Goal: Task Accomplishment & Management: Complete application form

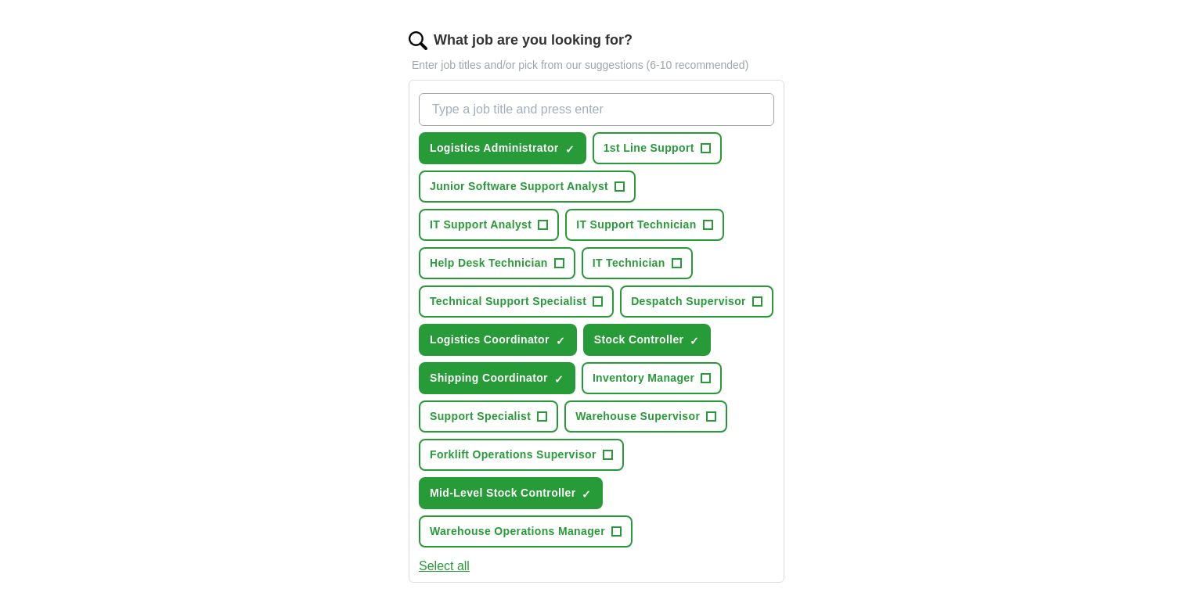
scroll to position [521, 0]
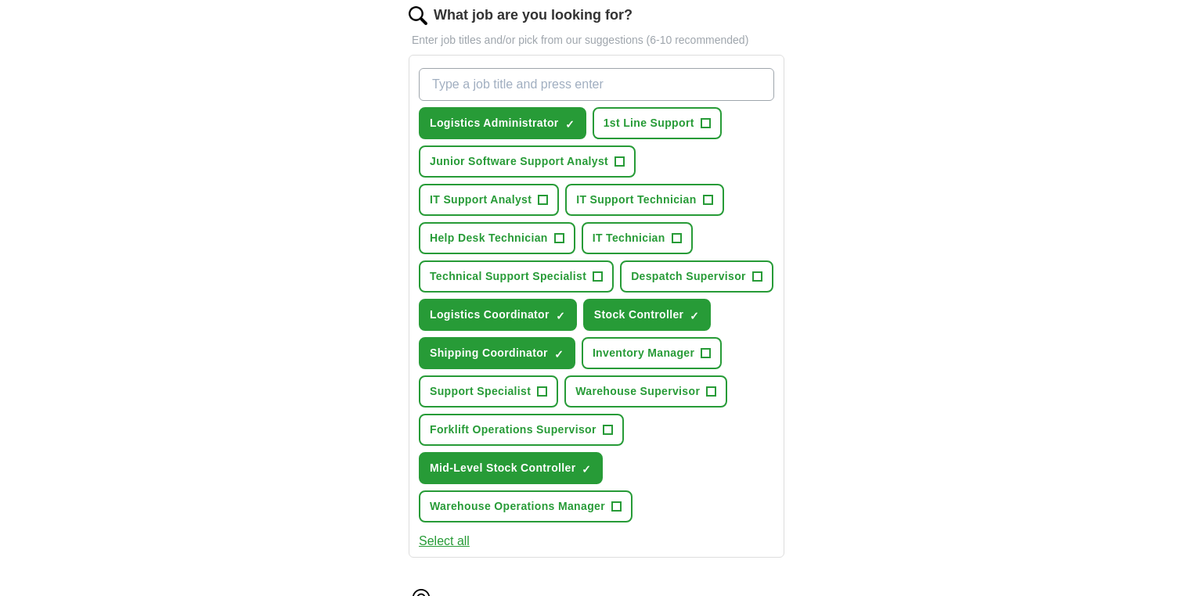
click at [459, 85] on input "What job are you looking for?" at bounding box center [596, 84] width 355 height 33
click at [548, 83] on input "Transport Planner" at bounding box center [596, 84] width 355 height 33
click at [531, 77] on input "Transport Planner" at bounding box center [596, 84] width 355 height 33
paste input "Shipping Administrato"
type input "Shipping Administrator"
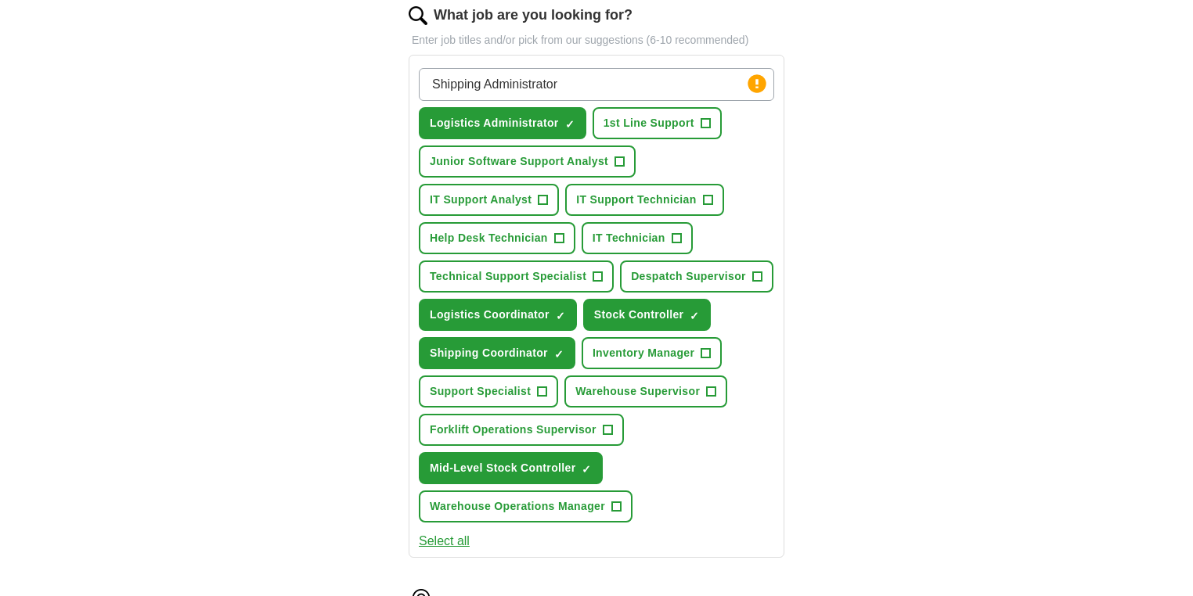
click at [632, 84] on input "Shipping Administrator" at bounding box center [596, 84] width 355 height 33
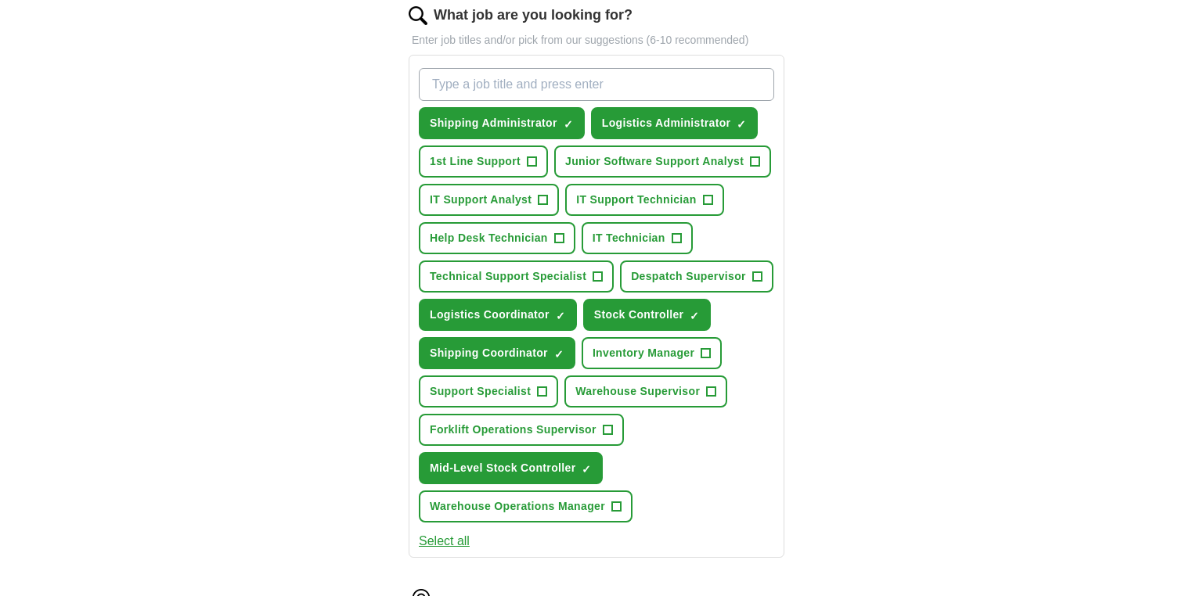
click at [574, 87] on input "What job are you looking for?" at bounding box center [596, 84] width 355 height 33
paste input "Purchasing Assistant"
type input "Purchasing Assistant"
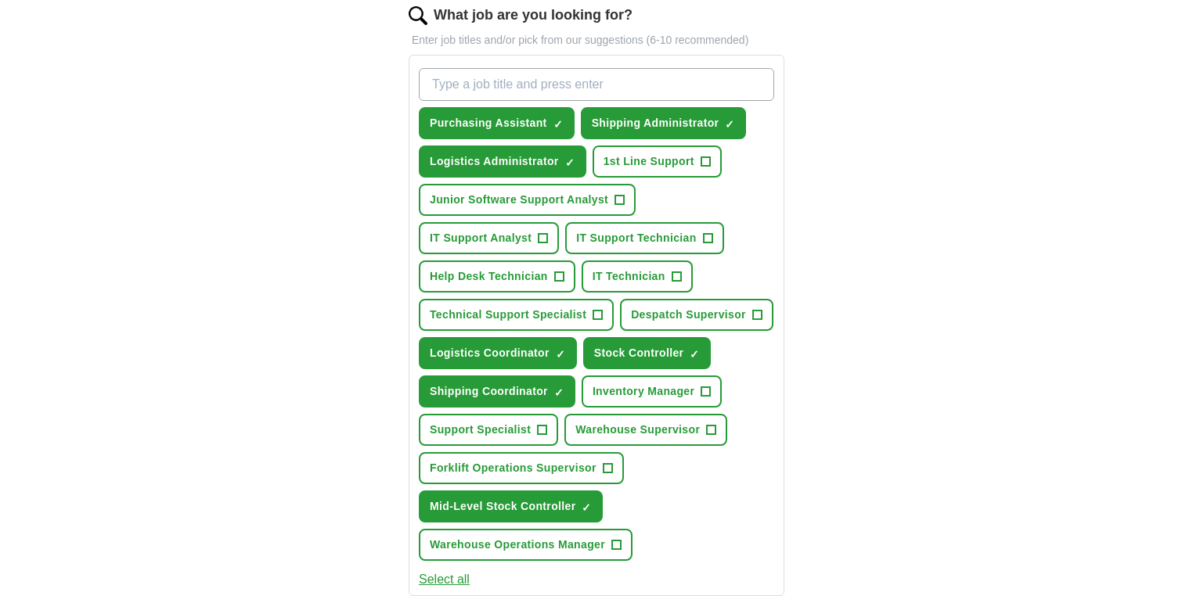
click at [491, 89] on input "What job are you looking for?" at bounding box center [596, 84] width 355 height 33
paste input "Stock Reconciliation Officer"
type input "Stock Reconciliation Officer"
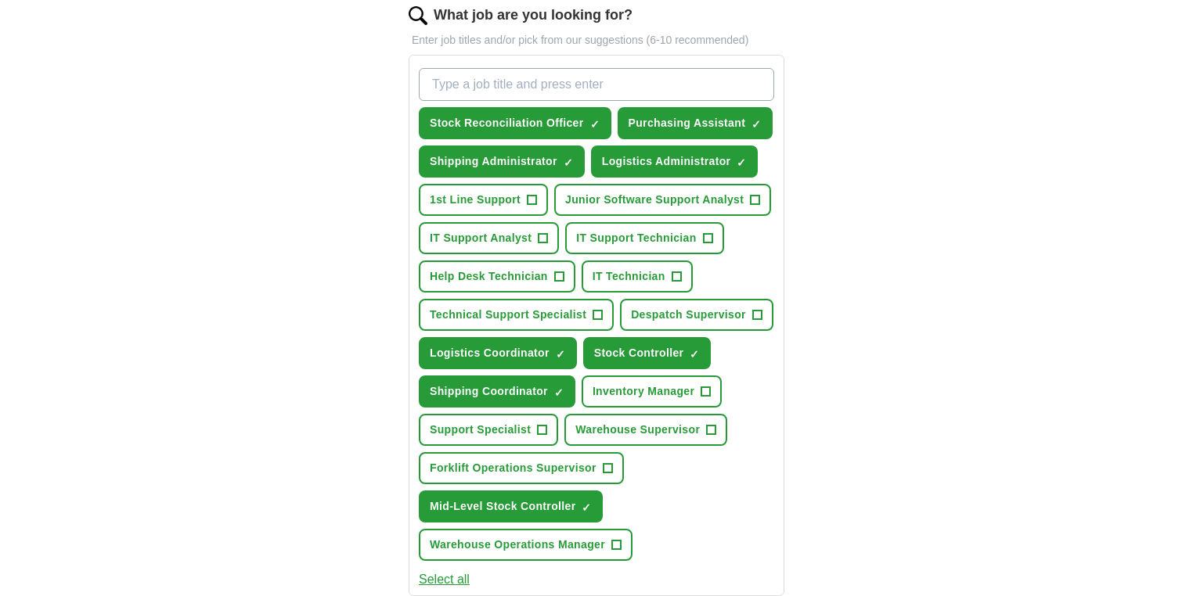
click at [541, 90] on input "What job are you looking for?" at bounding box center [596, 84] width 355 height 33
paste input "Shipping & Logistics Coordinator"
type input "Shipping & Logistics Coordinator"
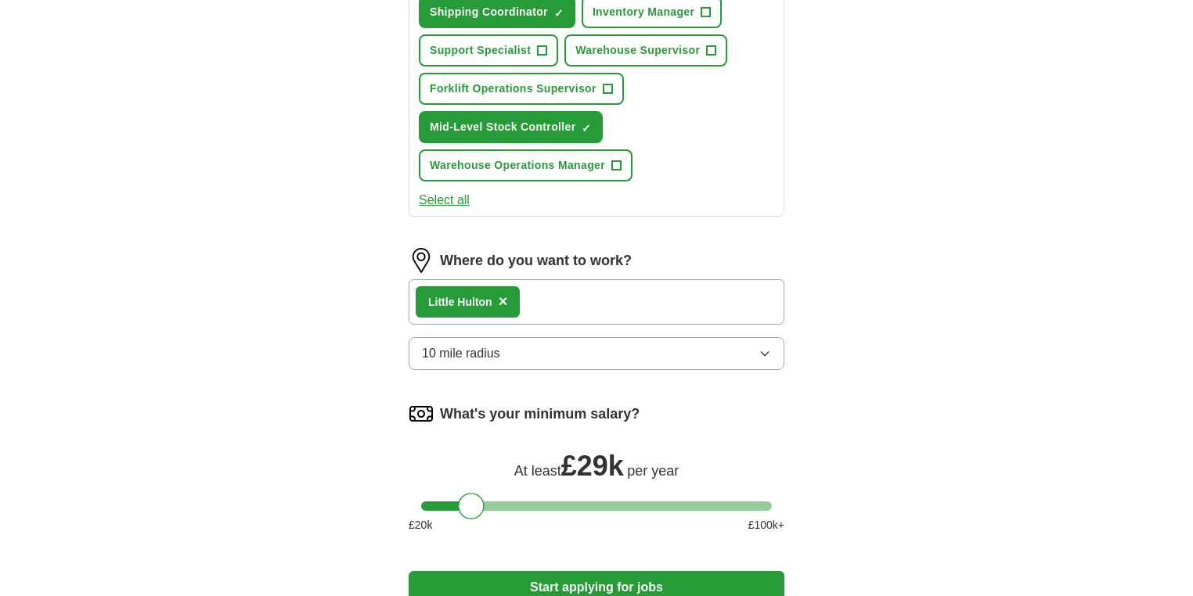
scroll to position [1043, 0]
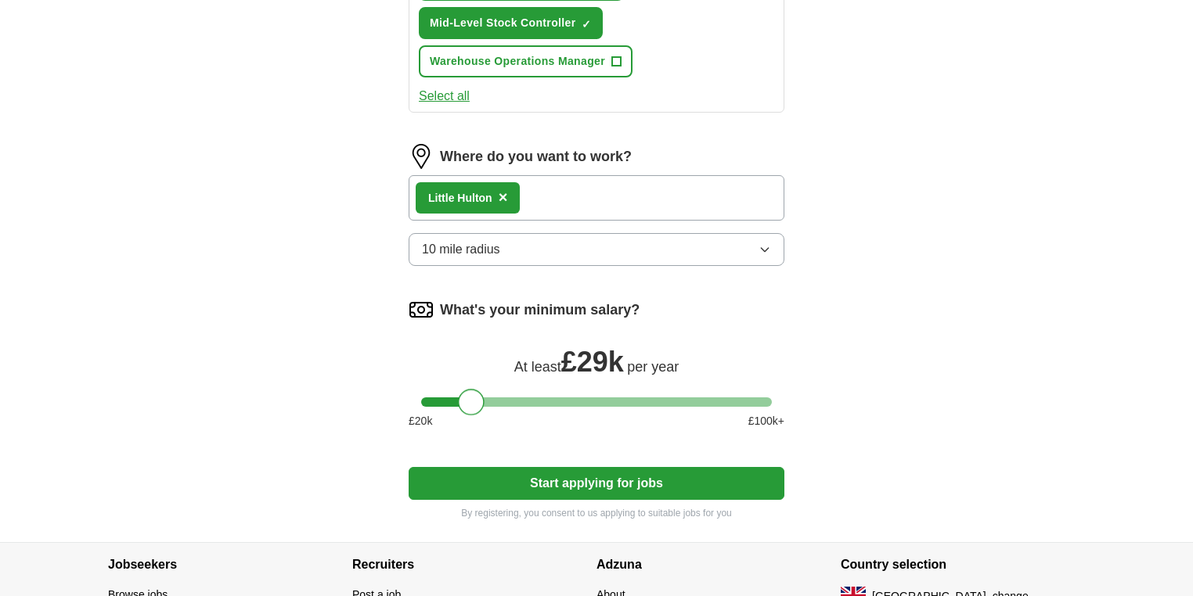
click at [476, 416] on div at bounding box center [471, 402] width 27 height 27
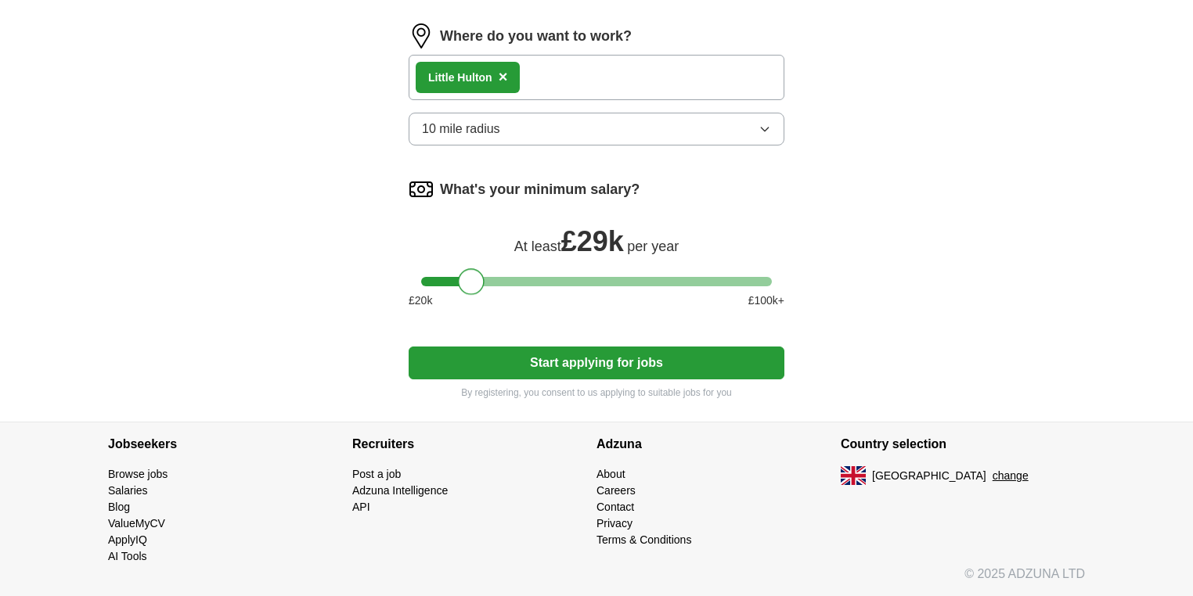
scroll to position [1228, 0]
drag, startPoint x: 588, startPoint y: 359, endPoint x: 927, endPoint y: 257, distance: 353.3
click at [768, 134] on icon "button" at bounding box center [764, 129] width 13 height 13
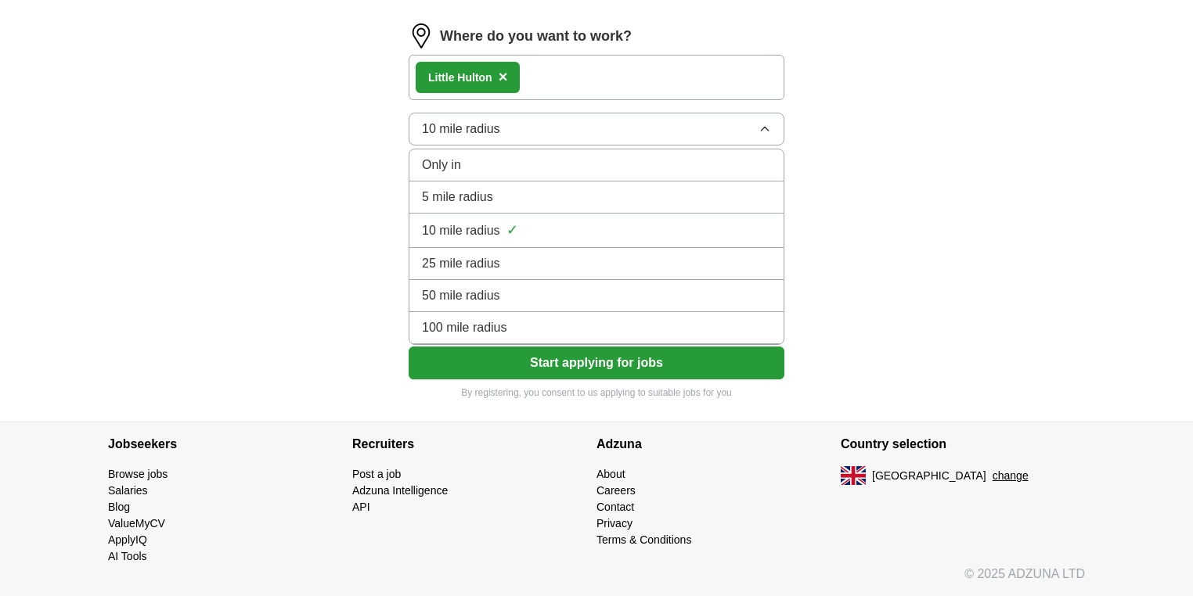
click at [768, 134] on icon "button" at bounding box center [764, 129] width 13 height 13
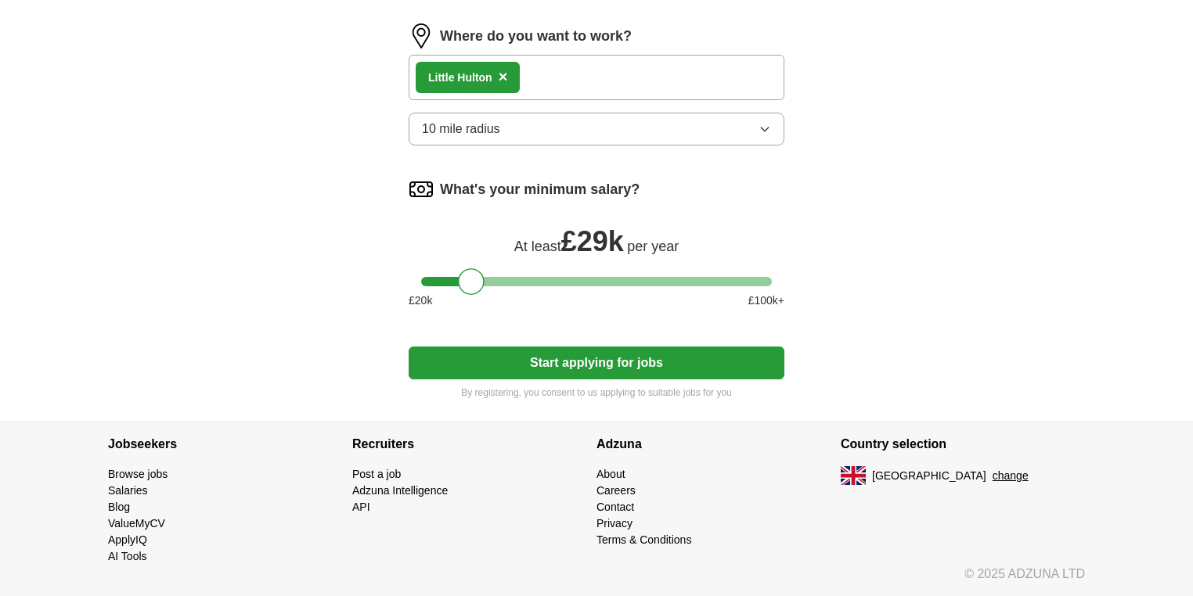
click at [606, 358] on button "Start applying for jobs" at bounding box center [596, 363] width 376 height 33
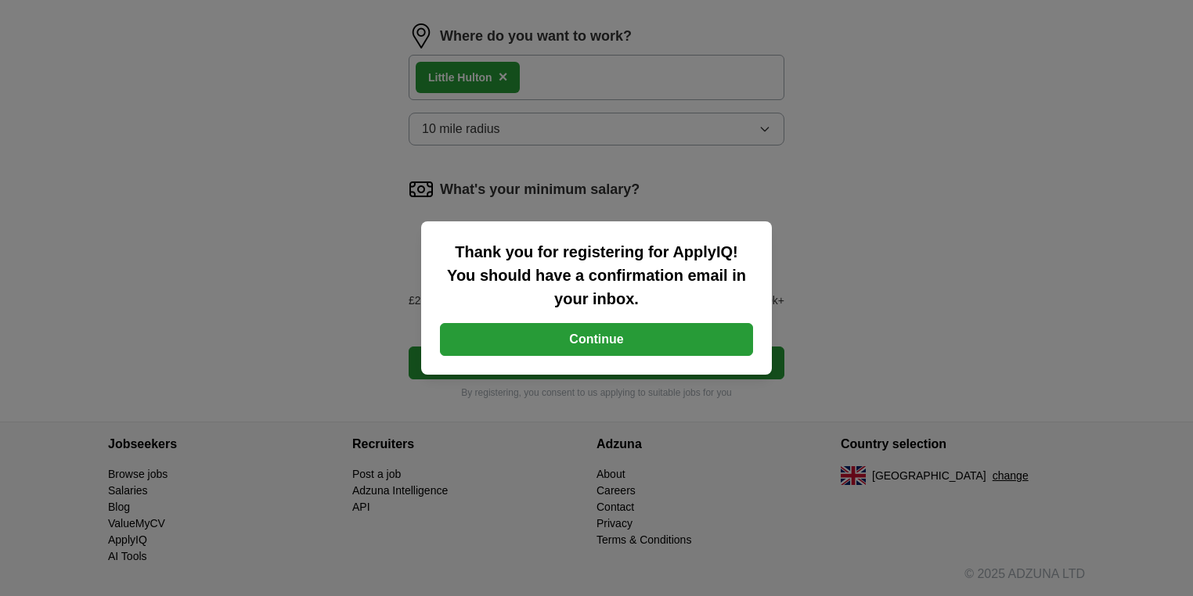
click at [601, 336] on button "Continue" at bounding box center [596, 339] width 313 height 33
